Goal: Information Seeking & Learning: Learn about a topic

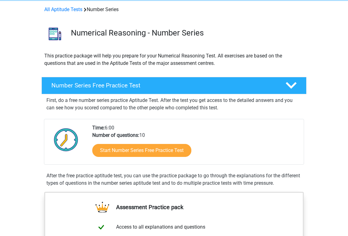
scroll to position [24, 0]
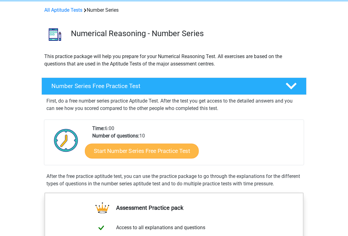
click at [139, 153] on link "Start Number Series Free Practice Test" at bounding box center [142, 151] width 114 height 15
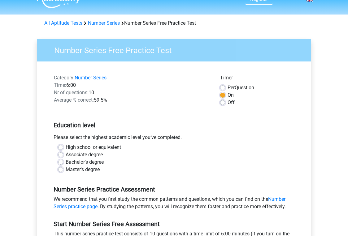
scroll to position [12, 0]
click at [87, 163] on label "Bachelor's degree" at bounding box center [85, 161] width 38 height 7
click at [63, 163] on input "Bachelor's degree" at bounding box center [60, 161] width 5 height 6
radio input "true"
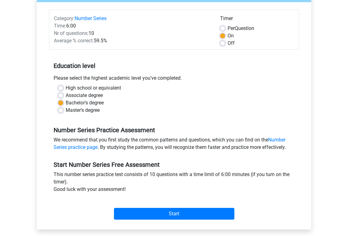
scroll to position [72, 0]
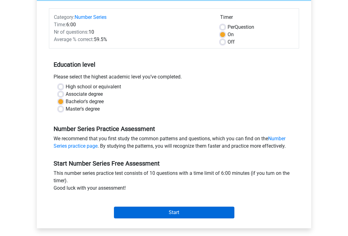
click at [165, 216] on input "Start" at bounding box center [174, 213] width 120 height 12
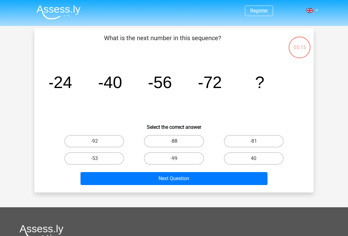
click at [185, 138] on label "-88" at bounding box center [174, 141] width 60 height 12
click at [178, 141] on input "-88" at bounding box center [176, 143] width 4 height 4
radio input "true"
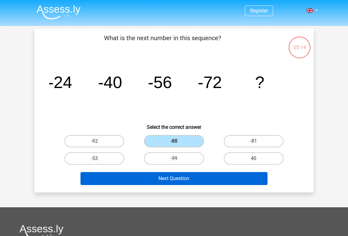
click at [183, 180] on button "Next Question" at bounding box center [173, 178] width 187 height 13
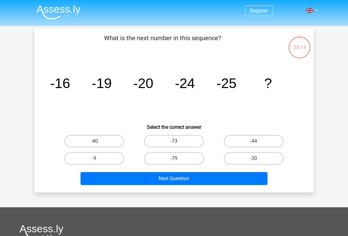
scroll to position [28, 0]
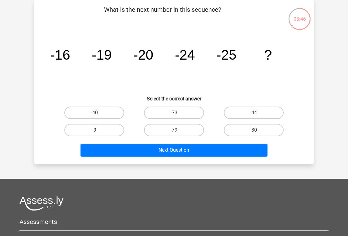
click at [98, 129] on label "-9" at bounding box center [94, 130] width 60 height 12
click at [98, 130] on input "-9" at bounding box center [96, 132] width 4 height 4
radio input "true"
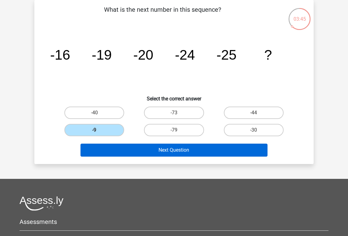
click at [143, 148] on button "Next Question" at bounding box center [173, 150] width 187 height 13
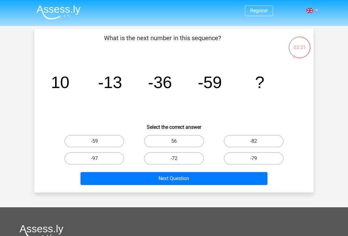
scroll to position [0, 0]
click at [239, 142] on label "-82" at bounding box center [254, 141] width 60 height 12
click at [254, 142] on input "-82" at bounding box center [256, 143] width 4 height 4
radio input "true"
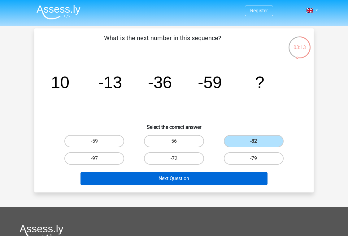
click at [224, 181] on button "Next Question" at bounding box center [173, 178] width 187 height 13
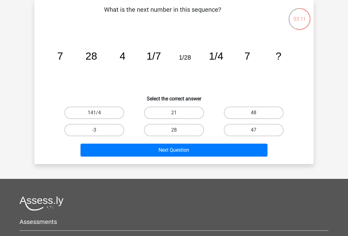
scroll to position [24, 0]
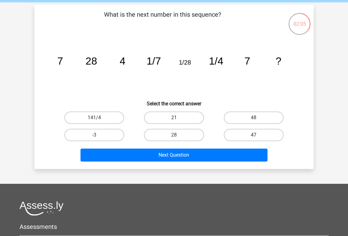
click at [238, 135] on label "47" at bounding box center [254, 135] width 60 height 12
click at [254, 135] on input "47" at bounding box center [256, 137] width 4 height 4
radio input "true"
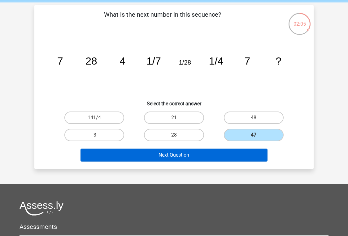
click at [229, 156] on button "Next Question" at bounding box center [173, 155] width 187 height 13
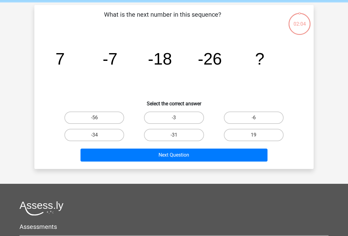
scroll to position [28, 0]
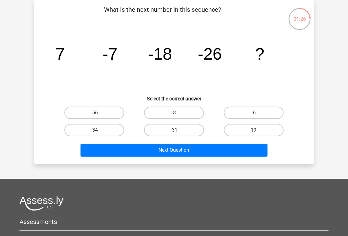
click at [114, 133] on label "-34" at bounding box center [94, 130] width 60 height 12
click at [98, 133] on input "-34" at bounding box center [96, 132] width 4 height 4
radio input "true"
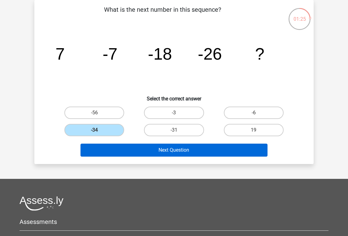
click at [131, 149] on button "Next Question" at bounding box center [173, 150] width 187 height 13
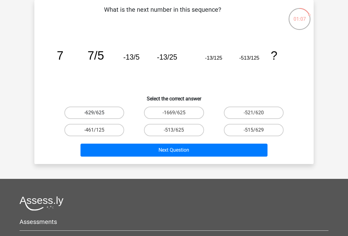
click at [115, 114] on label "-629/625" at bounding box center [94, 113] width 60 height 12
click at [98, 114] on input "-629/625" at bounding box center [96, 115] width 4 height 4
radio input "true"
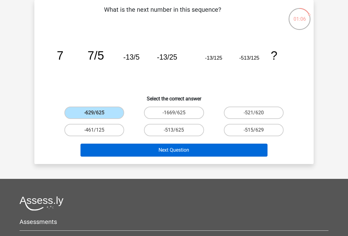
click at [149, 148] on button "Next Question" at bounding box center [173, 150] width 187 height 13
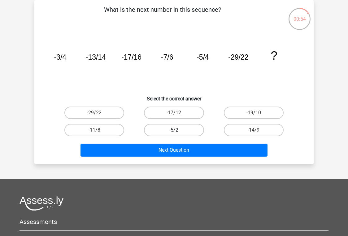
click at [168, 130] on label "-5/2" at bounding box center [174, 130] width 60 height 12
click at [174, 130] on input "-5/2" at bounding box center [176, 132] width 4 height 4
radio input "true"
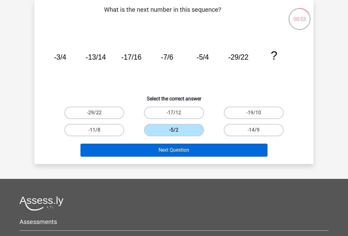
click at [168, 150] on button "Next Question" at bounding box center [173, 150] width 187 height 13
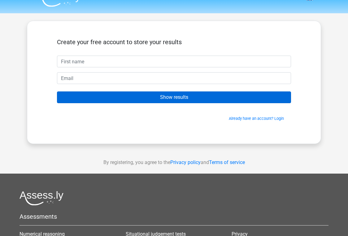
scroll to position [12, 0]
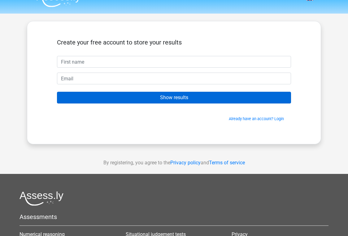
click at [198, 98] on input "Show results" at bounding box center [174, 98] width 234 height 12
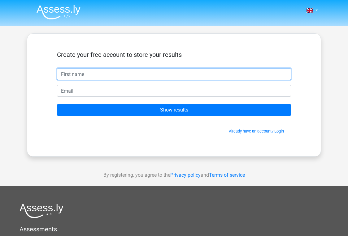
scroll to position [0, 0]
